Goal: Task Accomplishment & Management: Manage account settings

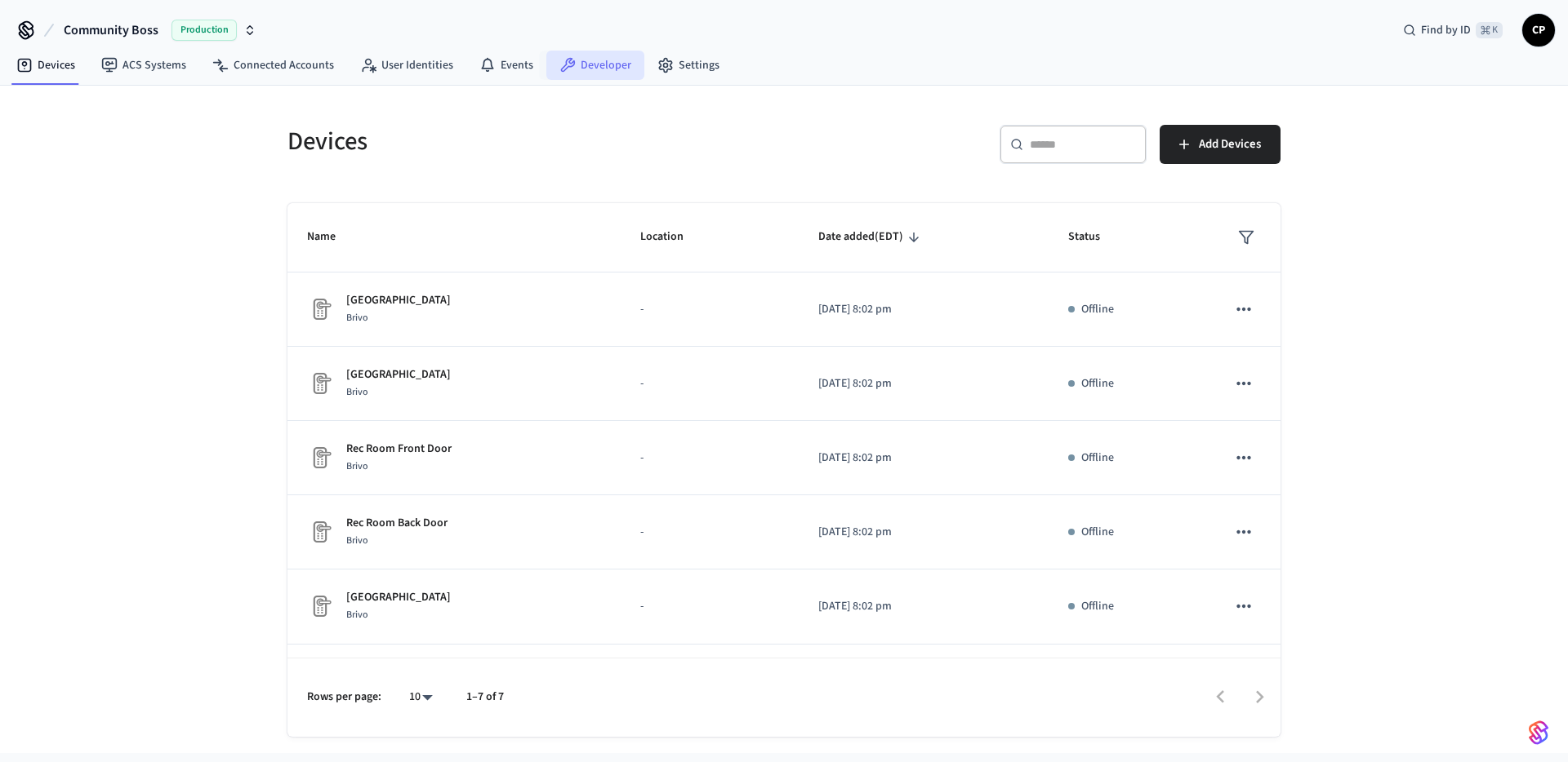
click at [600, 68] on link "Developer" at bounding box center [594, 65] width 98 height 30
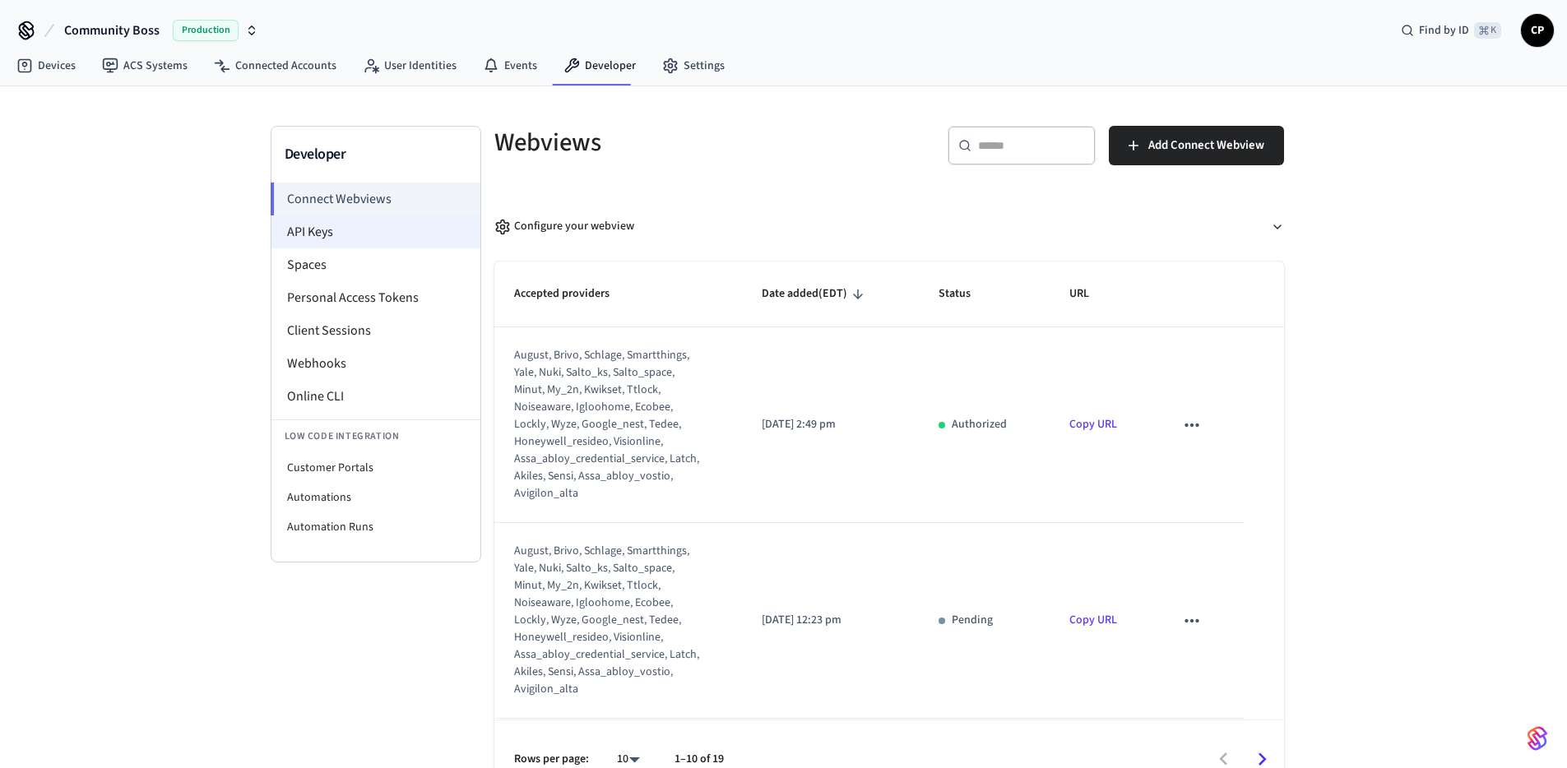
click at [338, 237] on li "API Keys" at bounding box center [375, 232] width 209 height 33
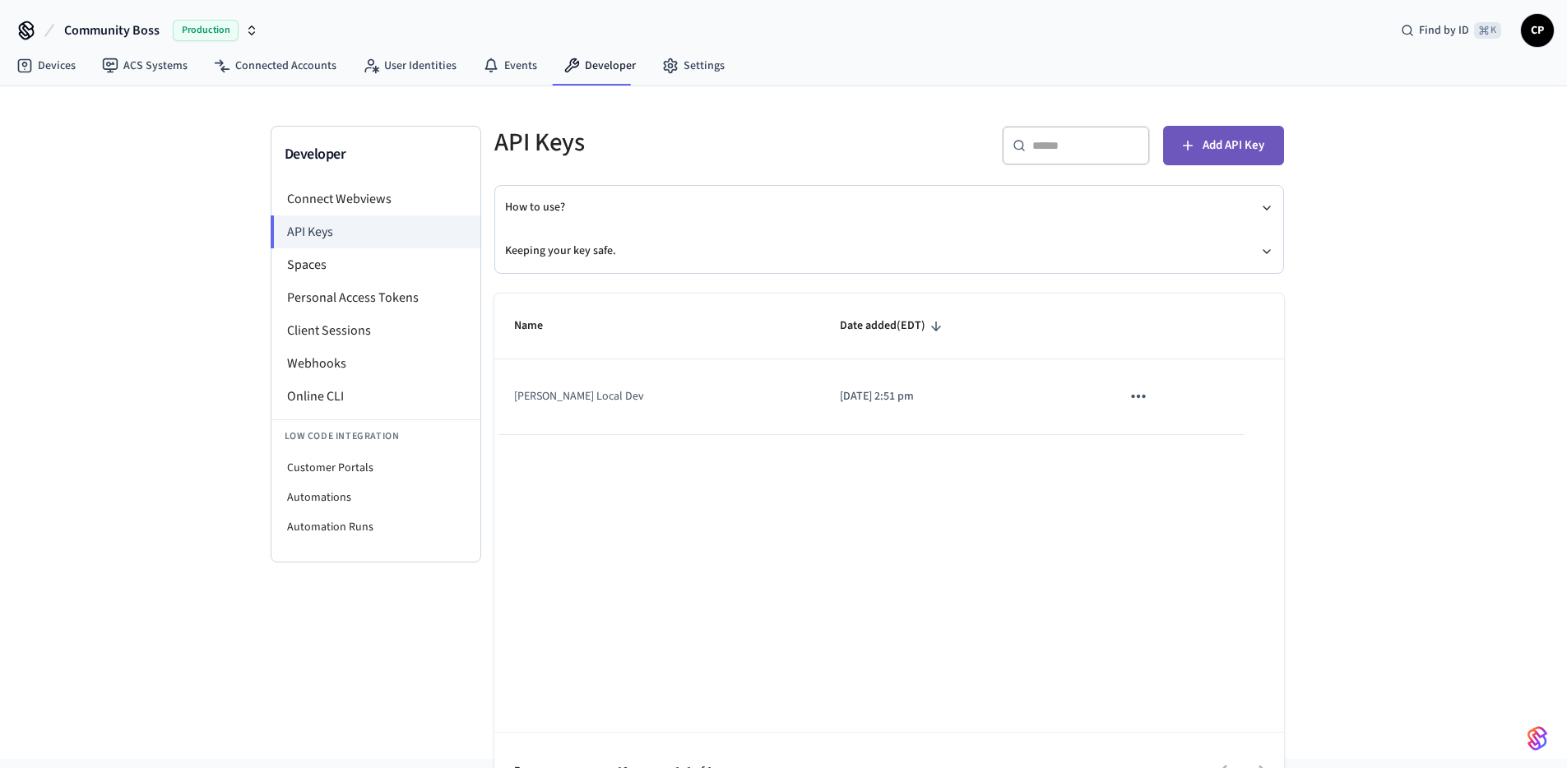
click at [1251, 142] on span "Add API Key" at bounding box center [1234, 145] width 62 height 21
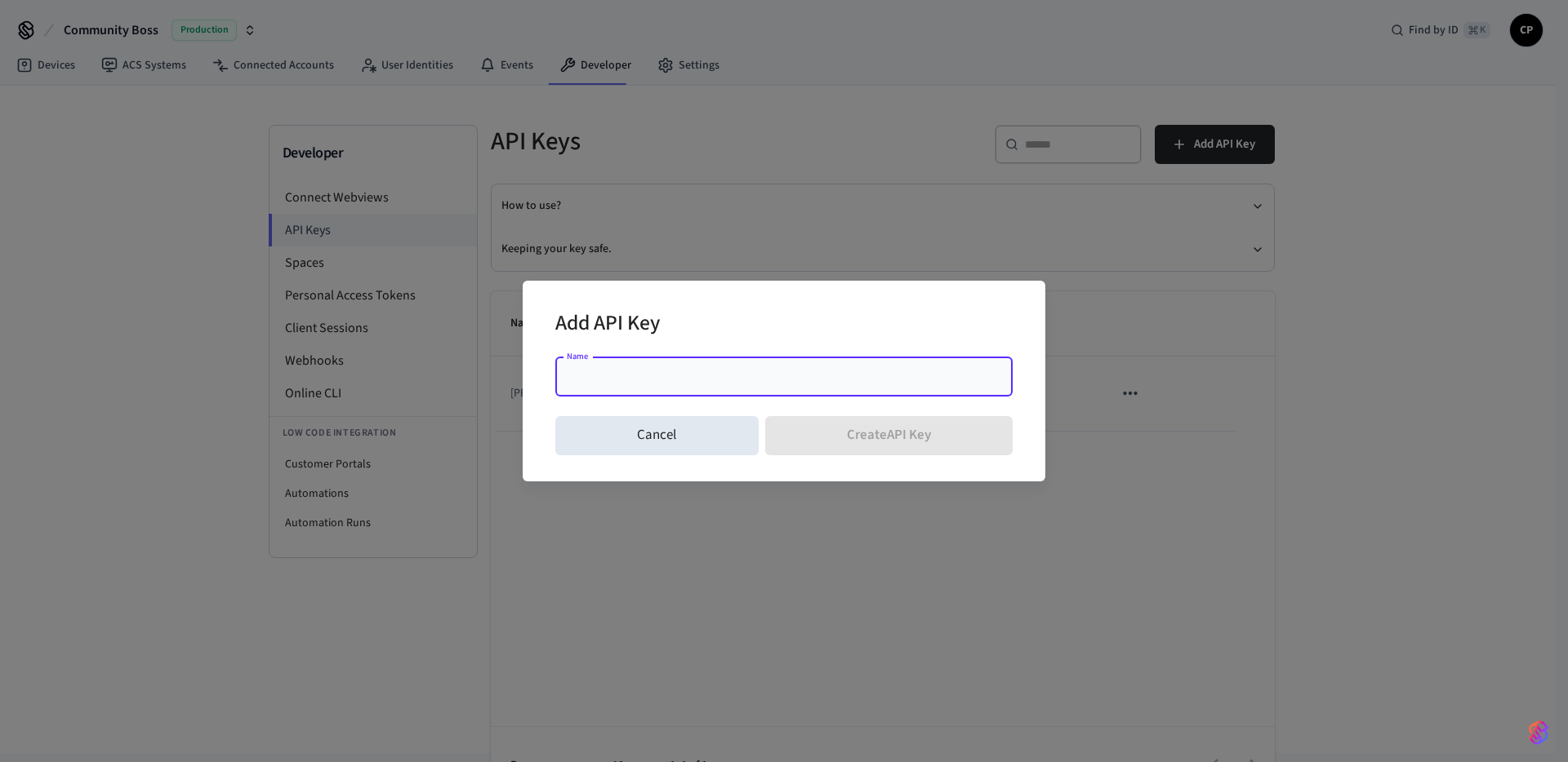
click at [850, 370] on input "Name" at bounding box center [783, 377] width 438 height 16
type input "****"
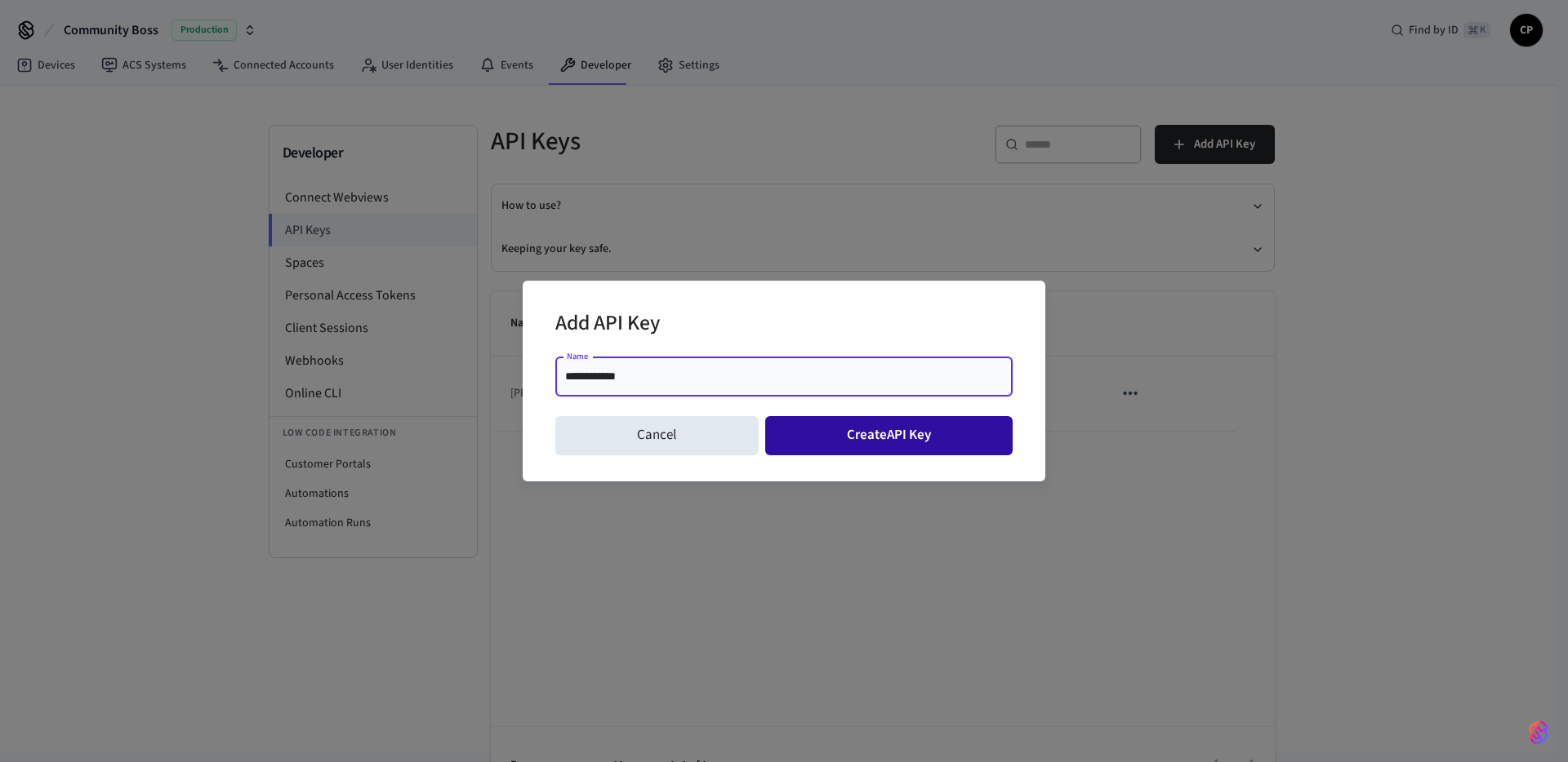
type input "**********"
click at [895, 431] on button "Create API Key" at bounding box center [889, 436] width 248 height 39
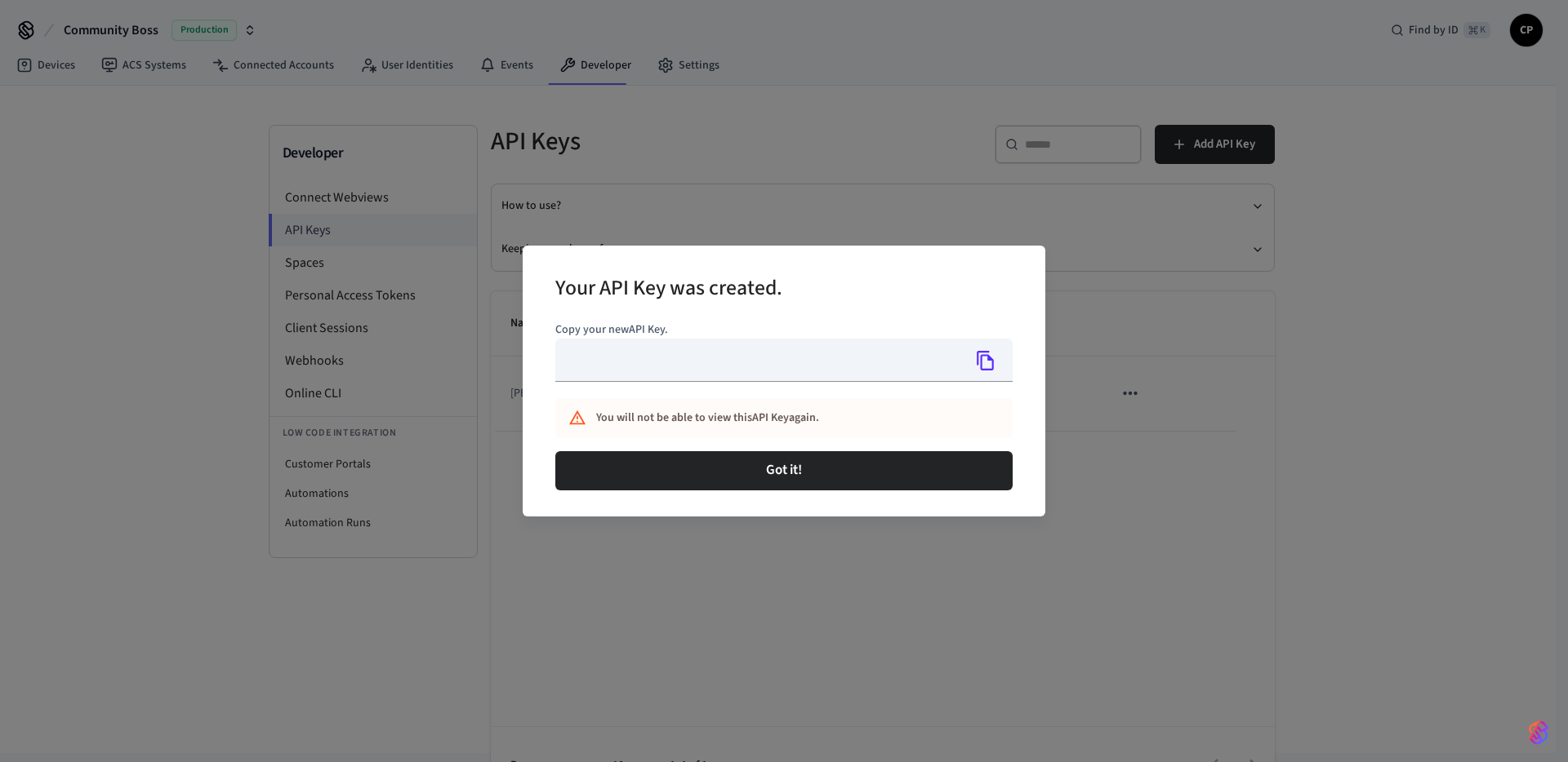
type input "**********"
click at [986, 360] on icon "Copy" at bounding box center [984, 360] width 21 height 21
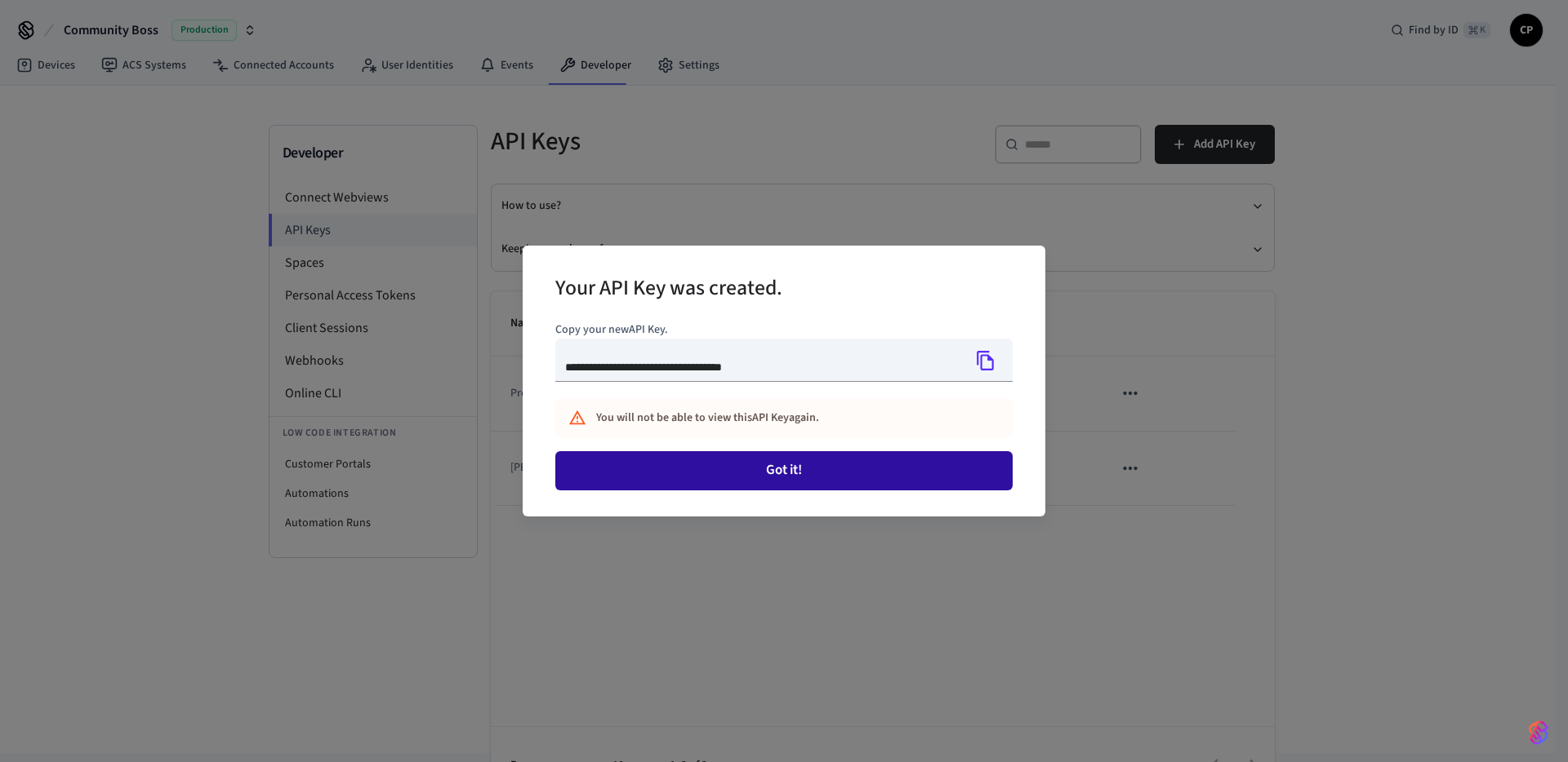
click at [784, 473] on button "Got it!" at bounding box center [783, 470] width 457 height 39
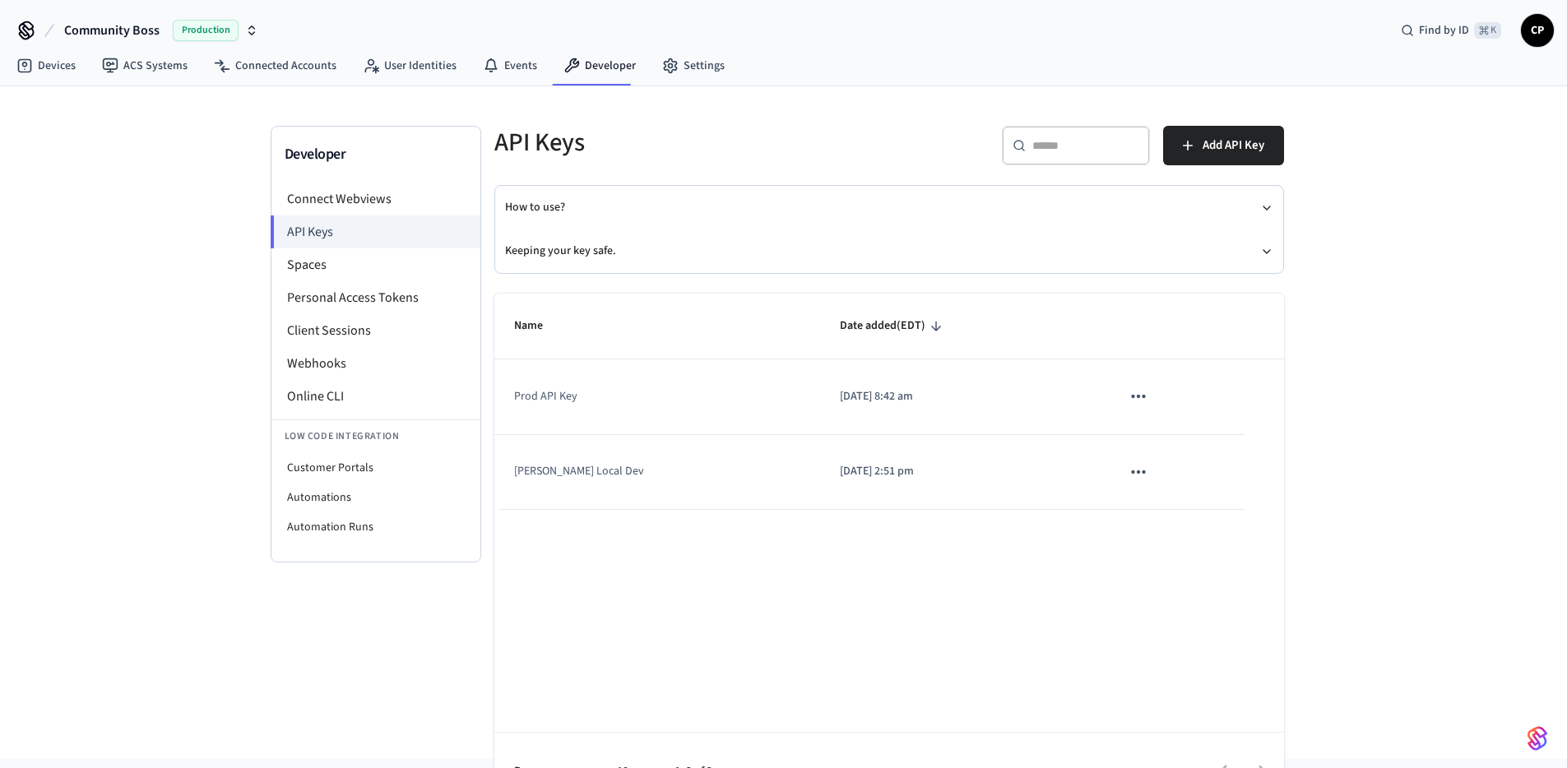
click at [906, 609] on div "Name Date added (EDT) Prod API Key [DATE] 8:42 am [PERSON_NAME] Local Dev [DATE…" at bounding box center [889, 553] width 790 height 518
click at [553, 253] on button "Keeping your key safe." at bounding box center [889, 252] width 768 height 44
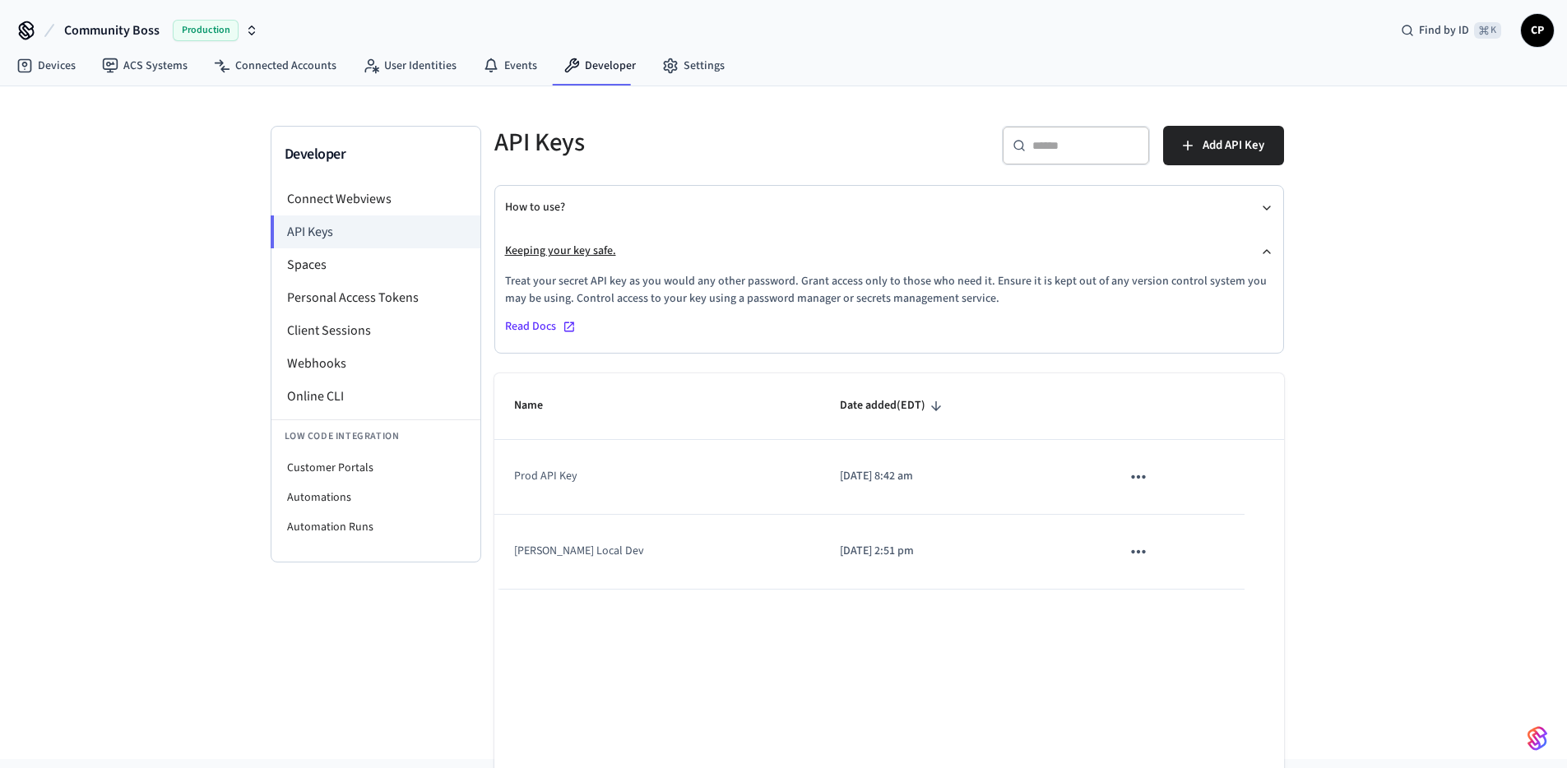
click at [542, 250] on button "Keeping your key safe." at bounding box center [889, 252] width 768 height 44
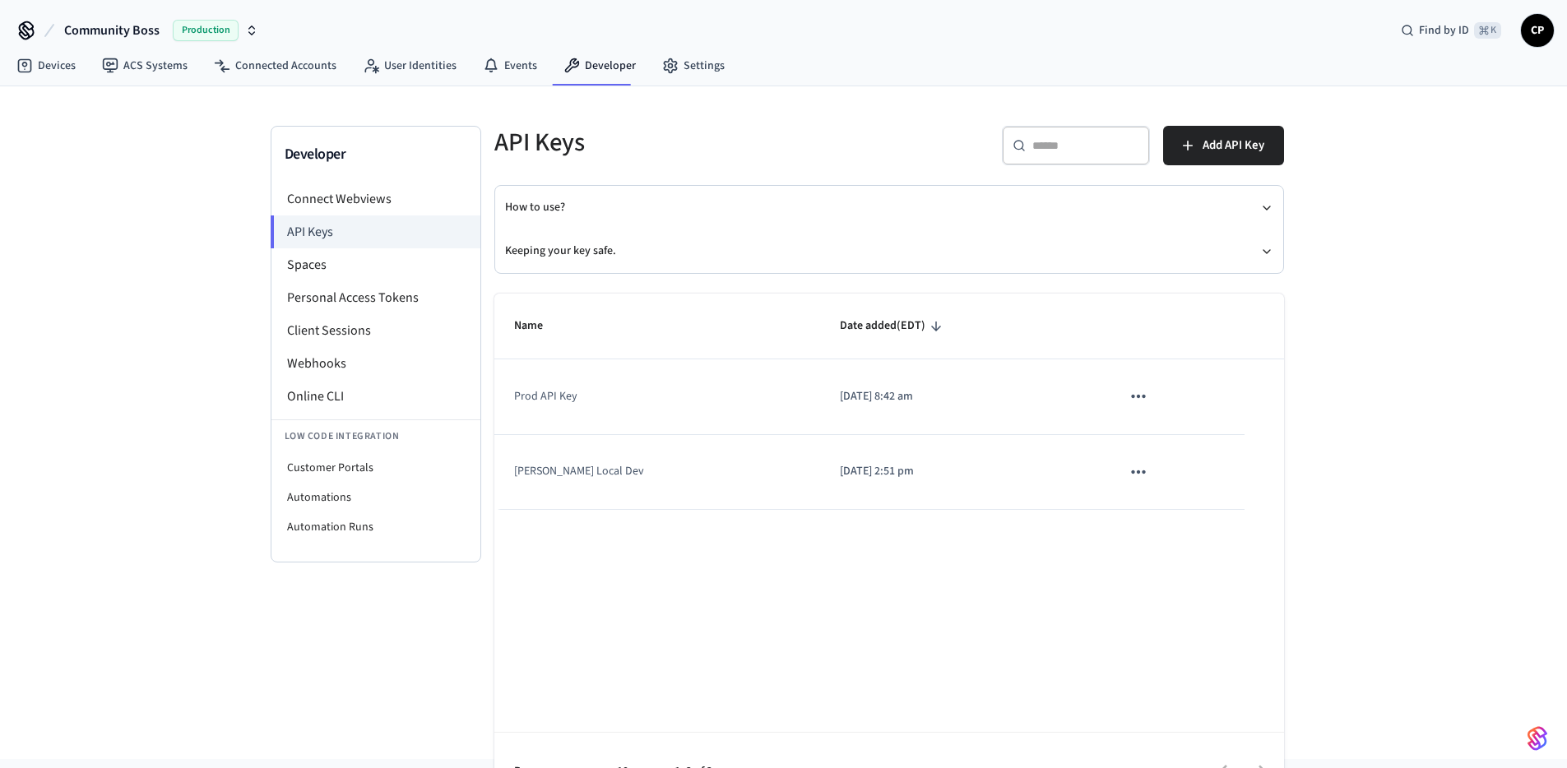
click at [251, 28] on icon "button" at bounding box center [251, 30] width 13 height 13
click at [61, 142] on span "Development" at bounding box center [60, 137] width 67 height 16
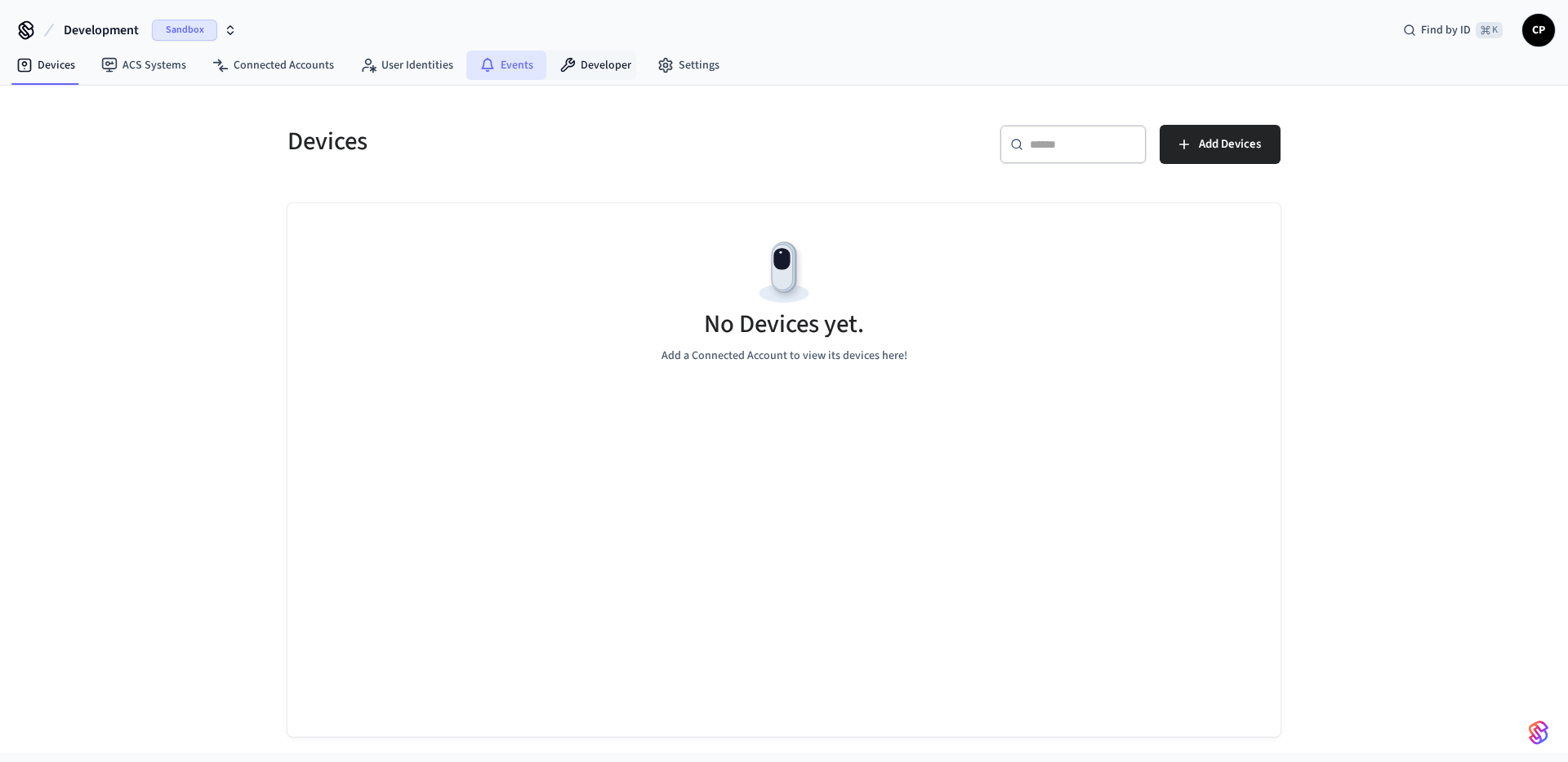
click at [535, 66] on link "Events" at bounding box center [506, 65] width 80 height 30
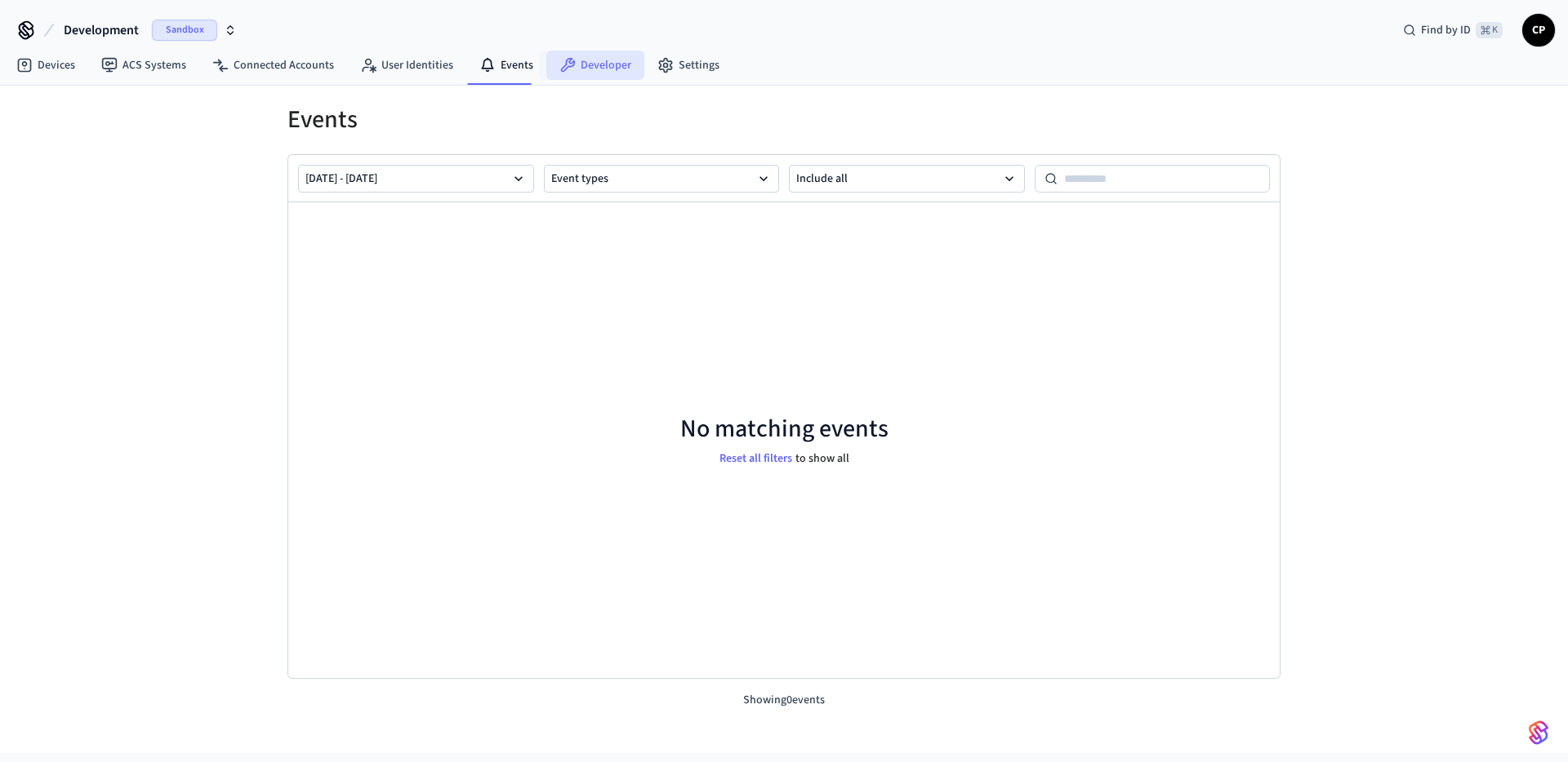
click at [564, 66] on icon at bounding box center [568, 65] width 16 height 16
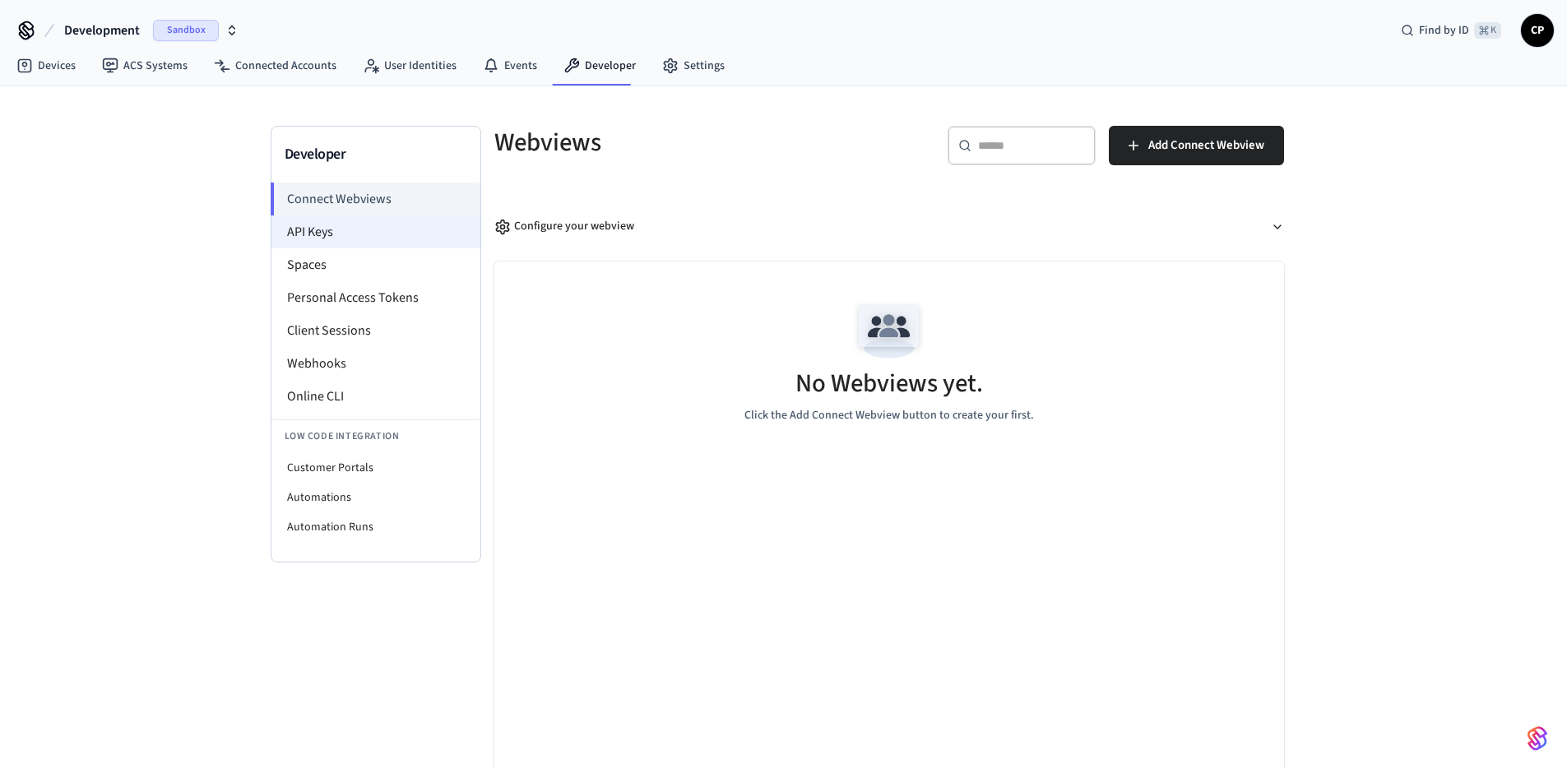
click at [316, 216] on li "API Keys" at bounding box center [375, 232] width 209 height 33
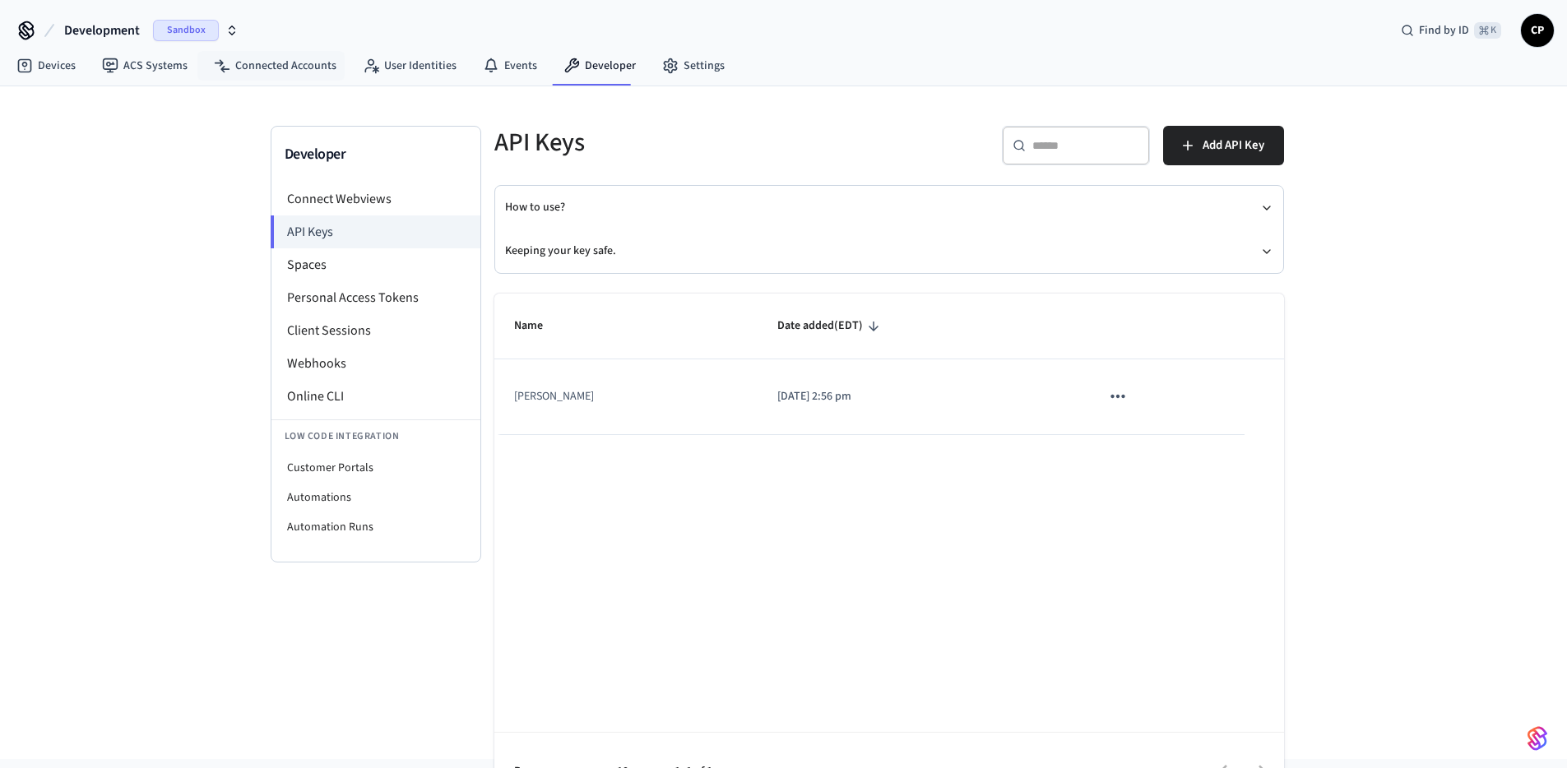
click at [204, 16] on button "Development Sandbox" at bounding box center [151, 30] width 184 height 35
click at [125, 122] on div "Development Sandbox" at bounding box center [133, 137] width 239 height 31
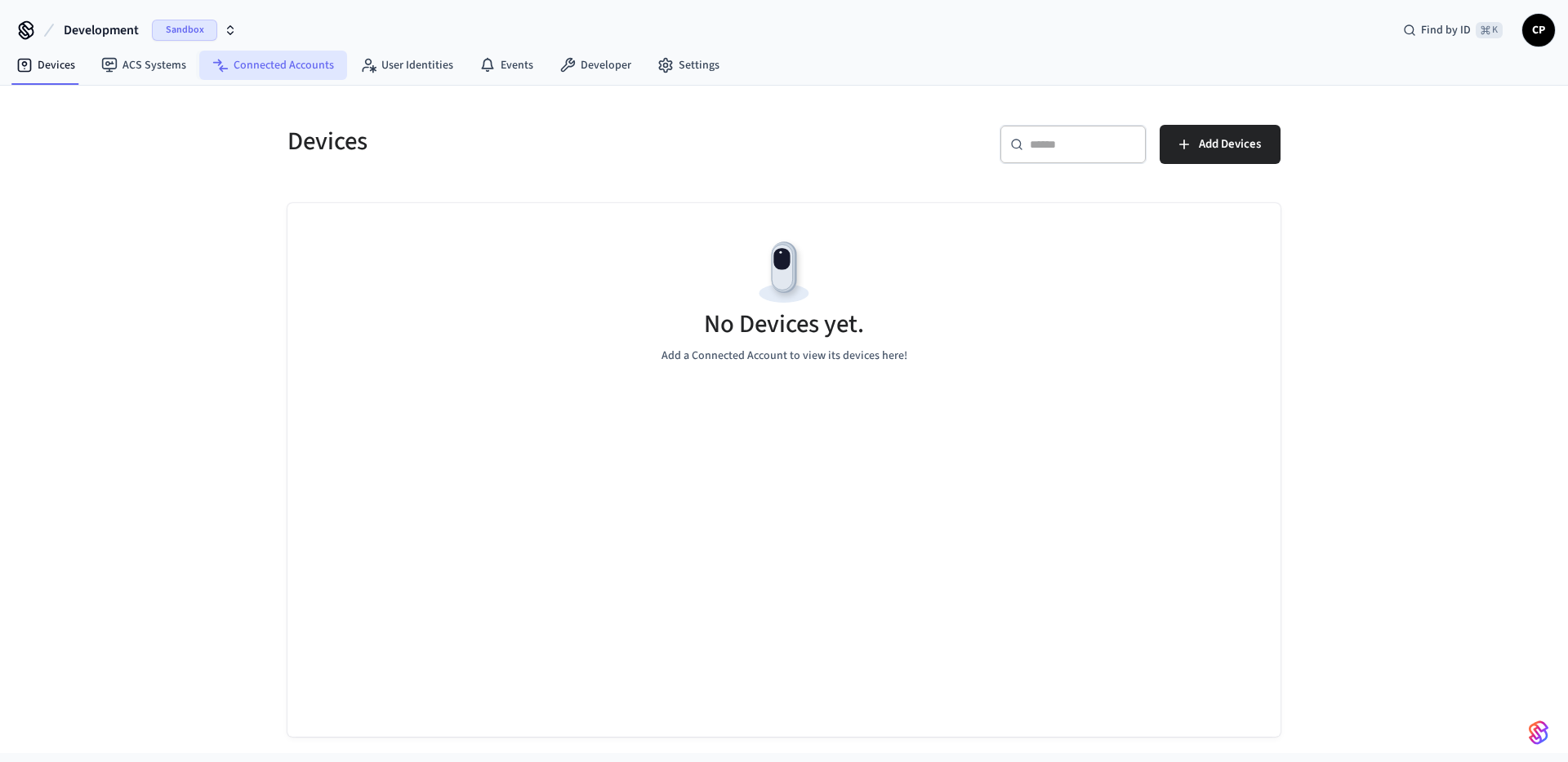
click at [292, 71] on link "Connected Accounts" at bounding box center [273, 65] width 148 height 30
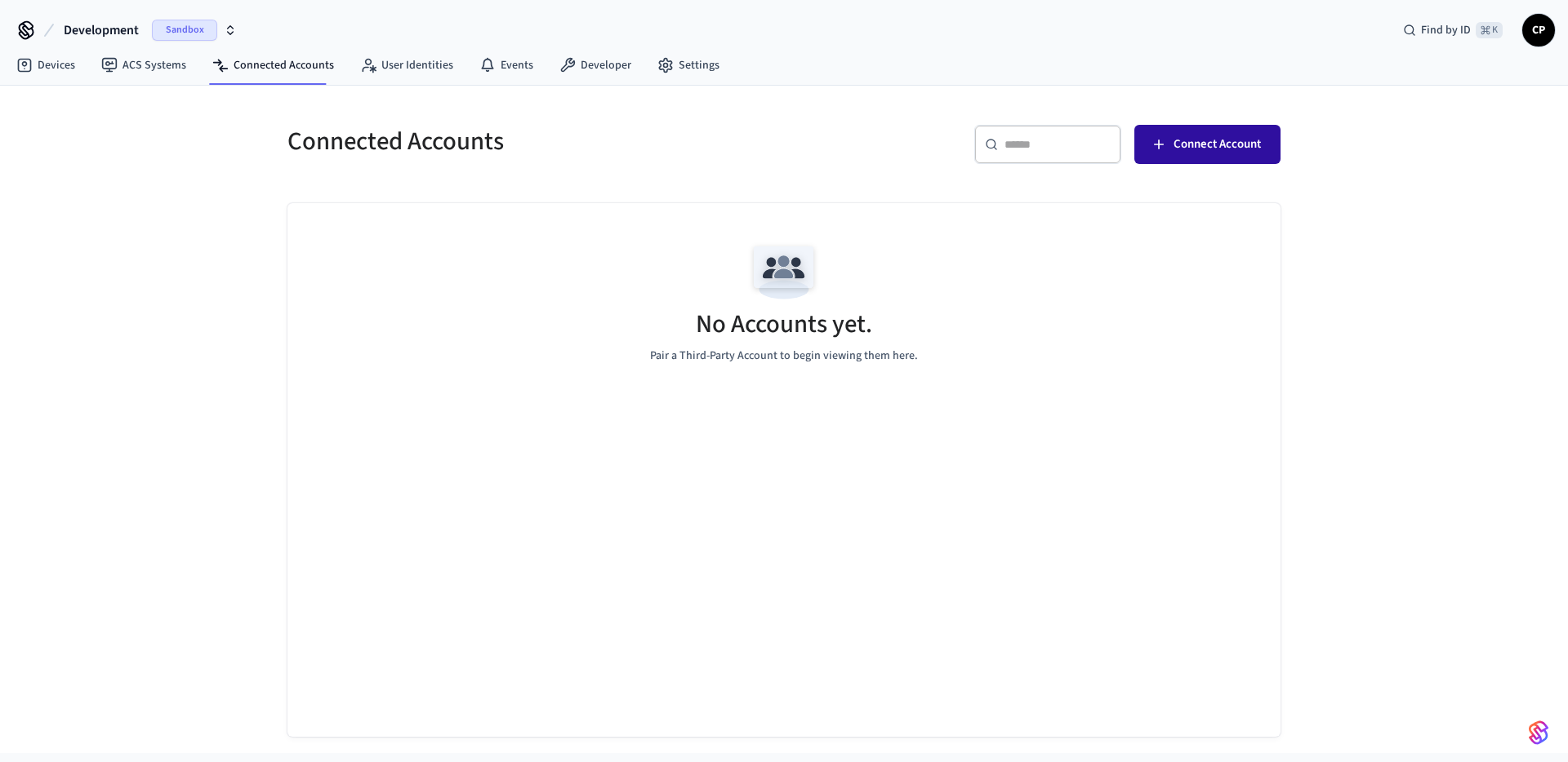
click at [1251, 155] on button "Connect Account" at bounding box center [1207, 144] width 146 height 39
click at [214, 26] on span "Sandbox" at bounding box center [185, 30] width 65 height 21
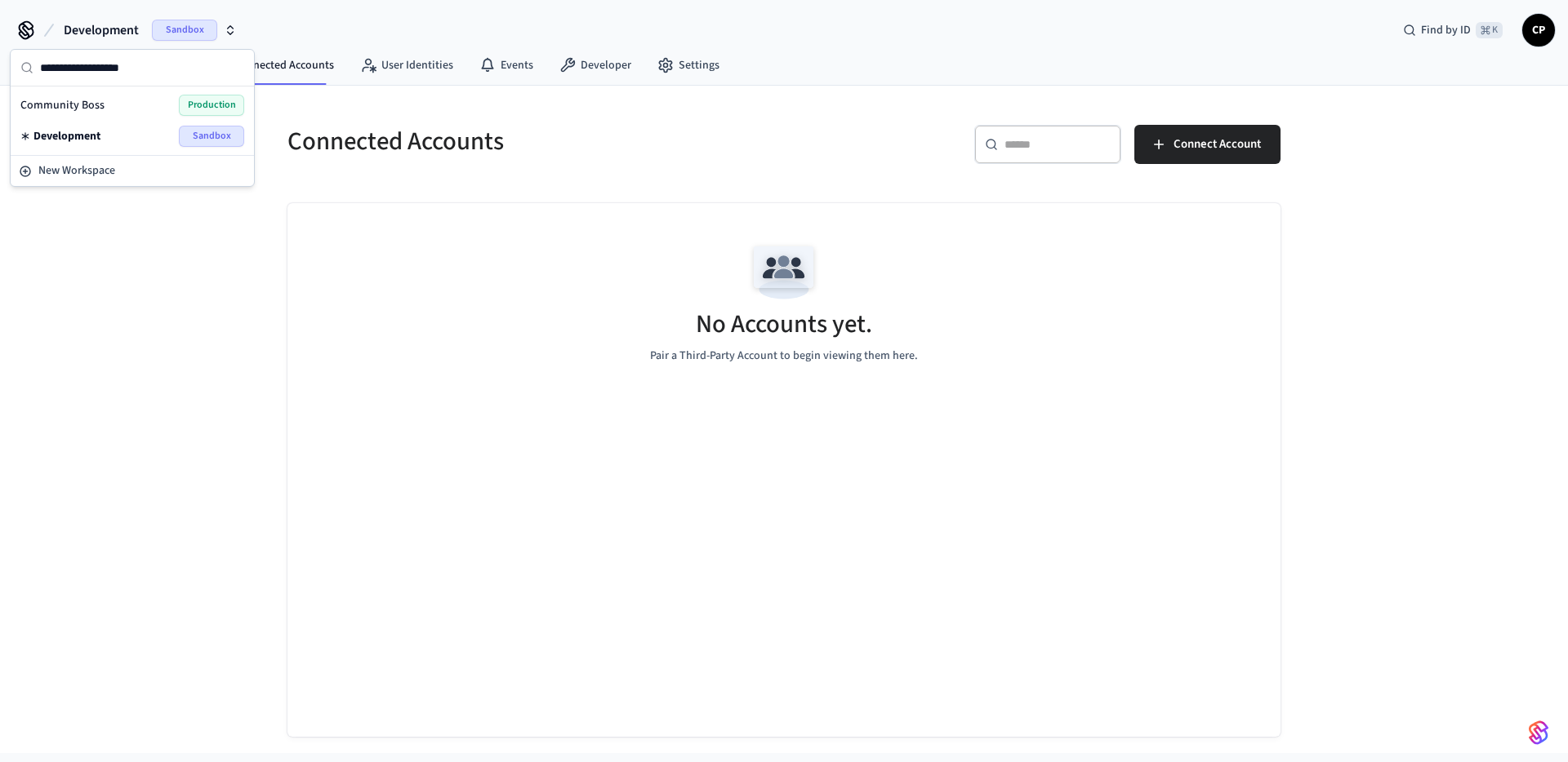
click at [156, 107] on div "Community Boss Production" at bounding box center [132, 104] width 223 height 21
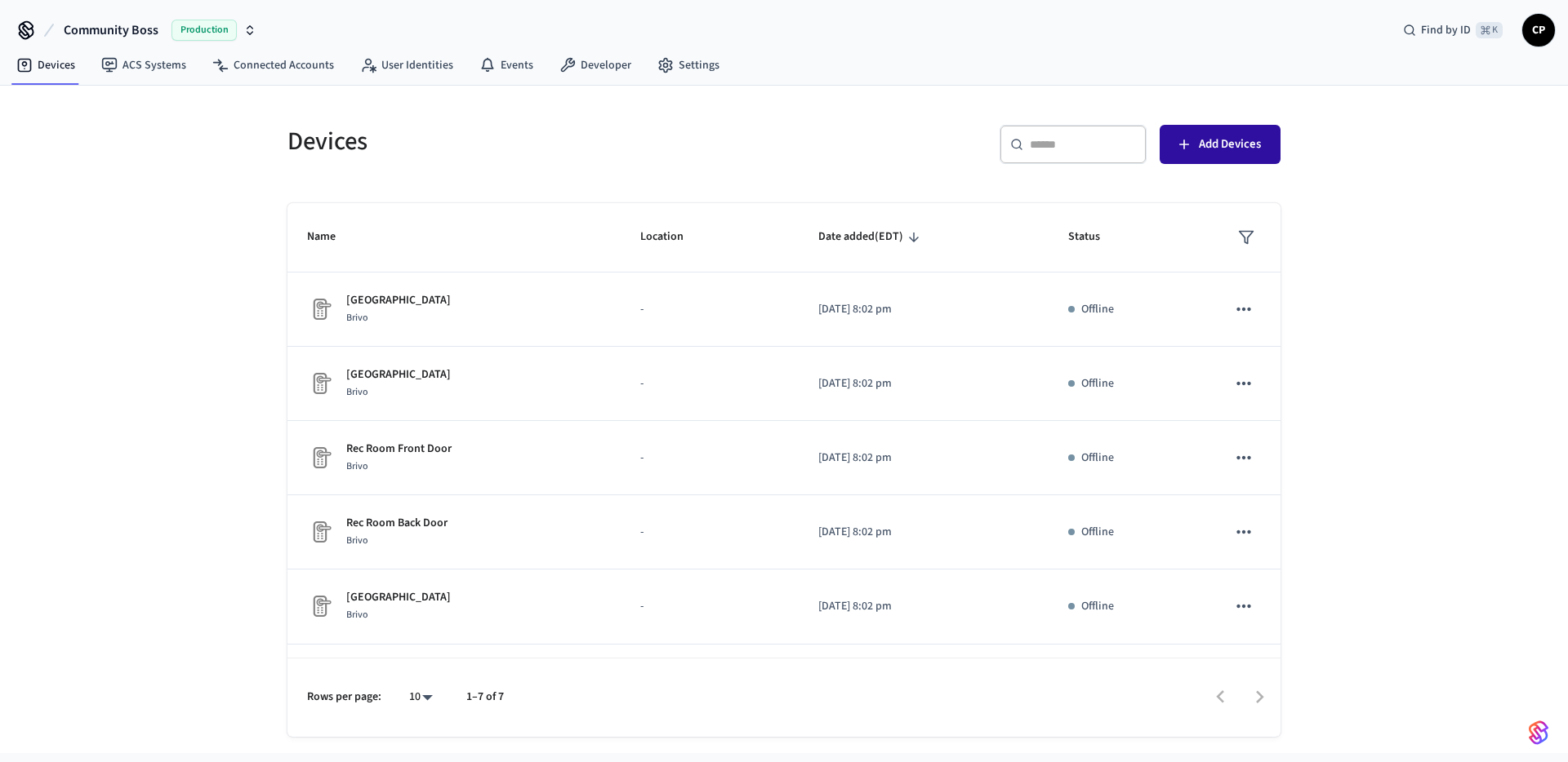
click at [1215, 163] on button "Add Devices" at bounding box center [1220, 144] width 121 height 39
click at [1370, 308] on div "Devices ​ ​ Add Devices Name Location Date added (EDT) Status [GEOGRAPHIC_DATA]…" at bounding box center [784, 419] width 1568 height 668
